Goal: Entertainment & Leisure: Consume media (video, audio)

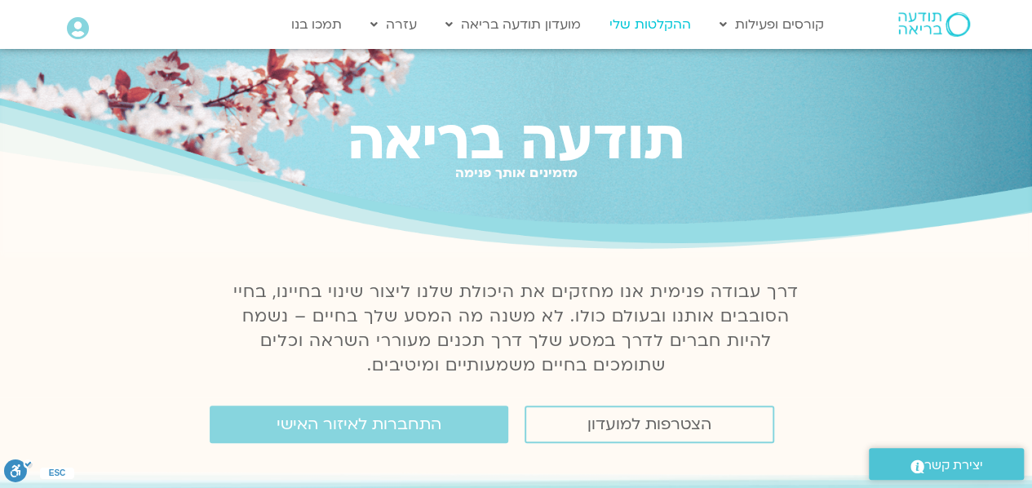
click at [679, 24] on link "ההקלטות שלי" at bounding box center [650, 24] width 98 height 31
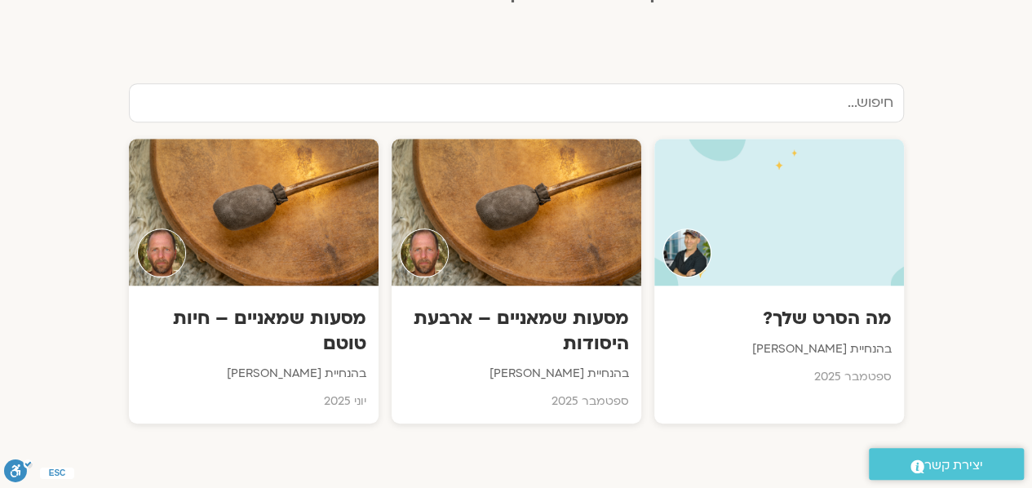
scroll to position [507, 0]
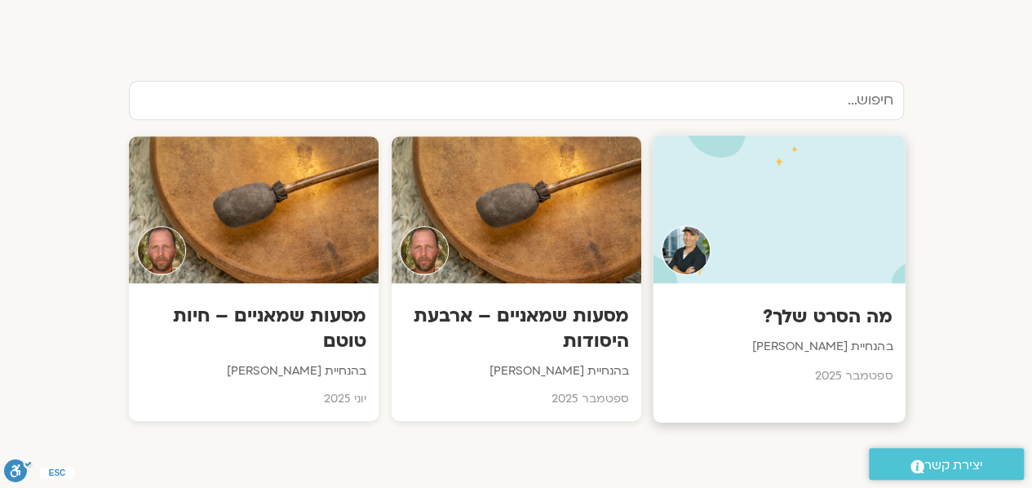
click at [835, 210] on div at bounding box center [779, 209] width 252 height 148
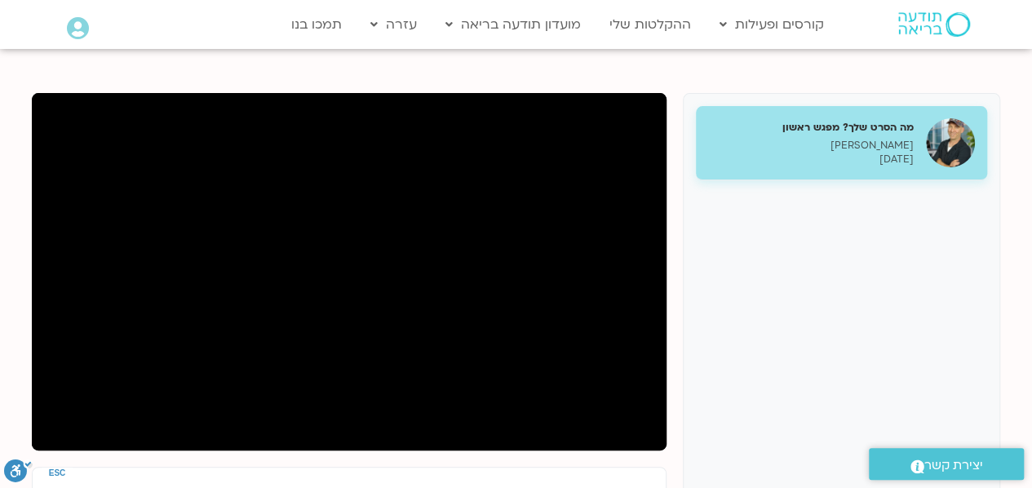
scroll to position [170, 0]
